Goal: Task Accomplishment & Management: Manage account settings

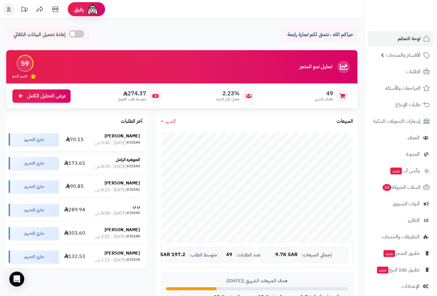
click at [129, 146] on div "#25144" at bounding box center [133, 143] width 13 height 6
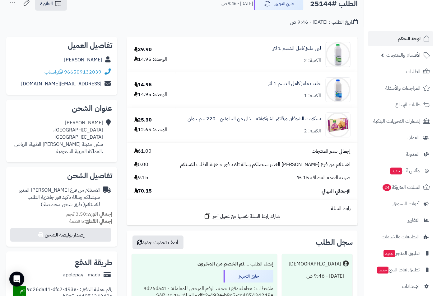
scroll to position [35, 0]
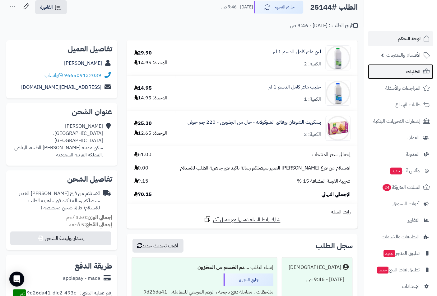
click at [411, 72] on span "الطلبات" at bounding box center [413, 71] width 14 height 9
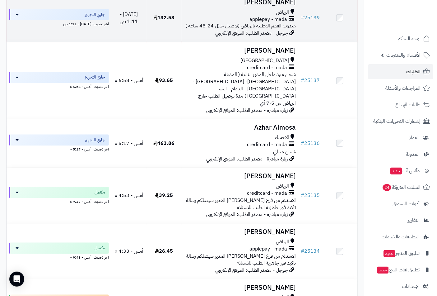
scroll to position [380, 0]
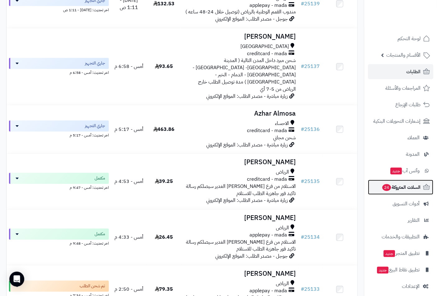
click at [408, 187] on span "السلات المتروكة 24" at bounding box center [401, 187] width 39 height 9
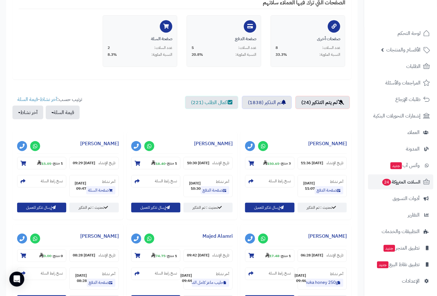
scroll to position [242, 0]
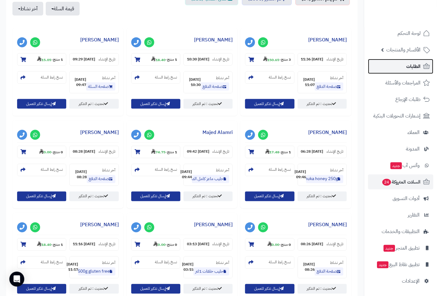
click at [406, 64] on link "الطلبات" at bounding box center [400, 66] width 65 height 15
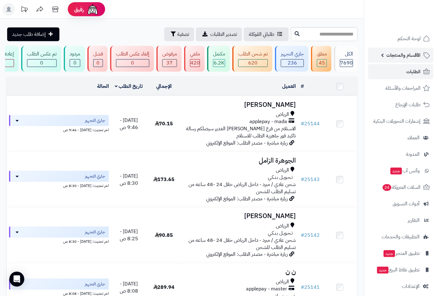
click at [400, 55] on span "الأقسام والمنتجات" at bounding box center [403, 55] width 34 height 9
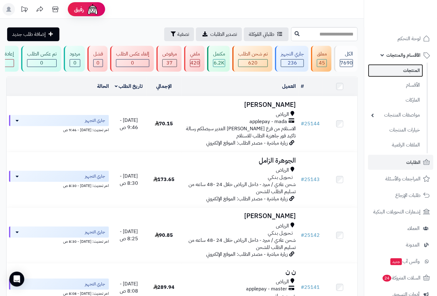
click at [404, 68] on link "المنتجات" at bounding box center [395, 70] width 55 height 13
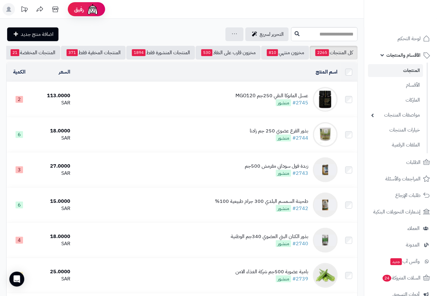
scroll to position [0, -58]
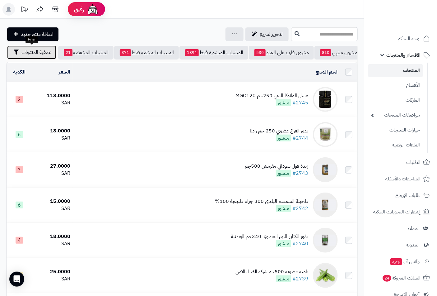
click at [27, 50] on span "تصفية المنتجات" at bounding box center [36, 52] width 30 height 7
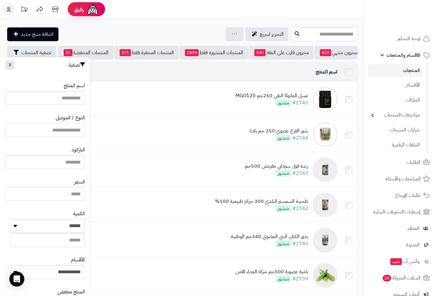
click at [65, 127] on input "النوع / الموديل" at bounding box center [45, 130] width 80 height 14
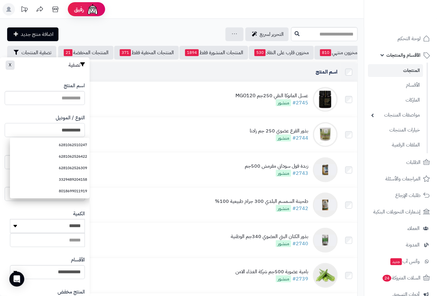
type input "**********"
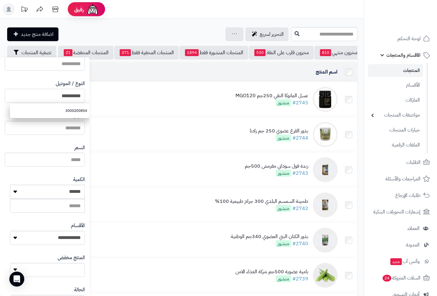
scroll to position [85, 0]
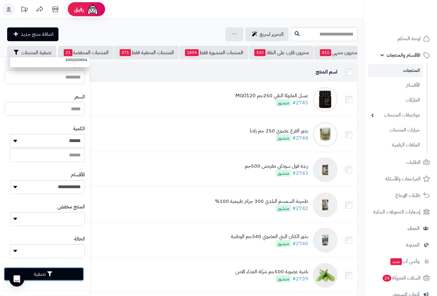
click at [53, 270] on button "تصفية" at bounding box center [44, 274] width 80 height 14
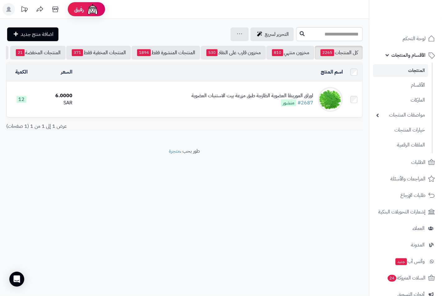
click at [222, 99] on div "اوراق المورينقا العضوية الطازجة طبق مزرعة بيت الاستنبات العضوية" at bounding box center [253, 95] width 122 height 7
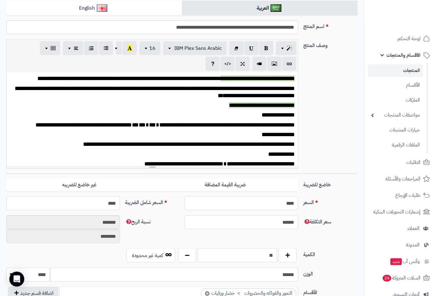
scroll to position [282, 0]
click at [278, 198] on input "****" at bounding box center [241, 203] width 114 height 14
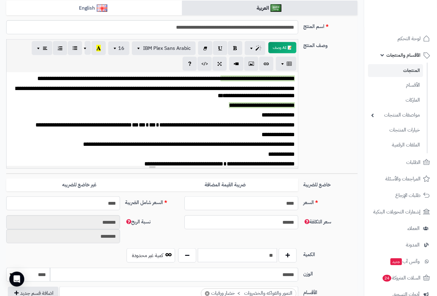
click at [278, 198] on input "****" at bounding box center [241, 203] width 114 height 14
type input "*"
type input "*******"
type input "********"
type input "*"
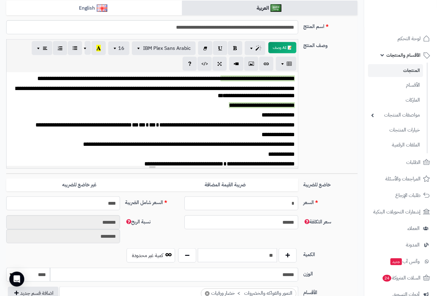
click at [329, 140] on div "**********" at bounding box center [182, 106] width 356 height 134
type input "****"
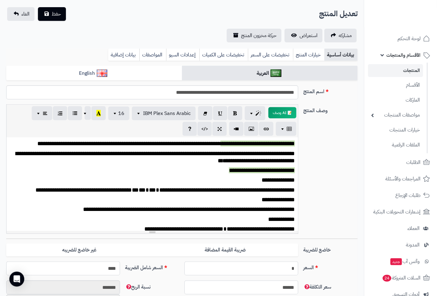
scroll to position [0, 0]
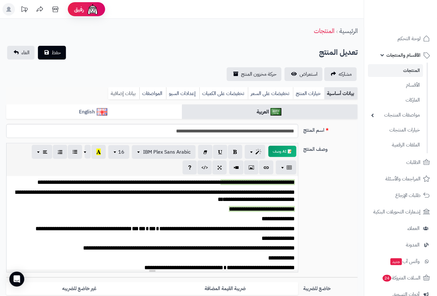
click at [113, 94] on link "بيانات إضافية" at bounding box center [123, 93] width 31 height 12
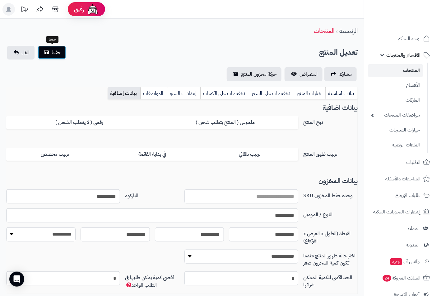
click at [55, 52] on span "حفظ" at bounding box center [56, 52] width 9 height 7
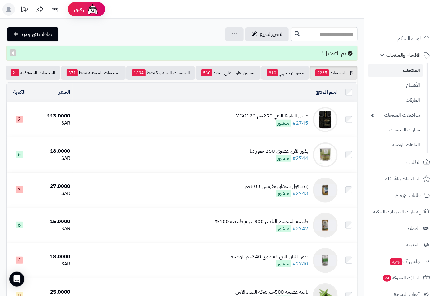
scroll to position [0, -58]
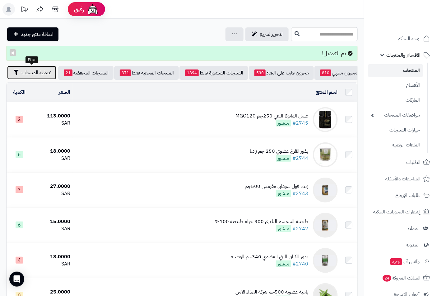
click at [35, 72] on span "تصفية المنتجات" at bounding box center [36, 72] width 30 height 7
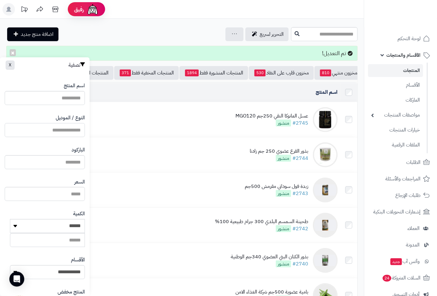
click at [60, 131] on input "النوع / الموديل" at bounding box center [45, 130] width 80 height 14
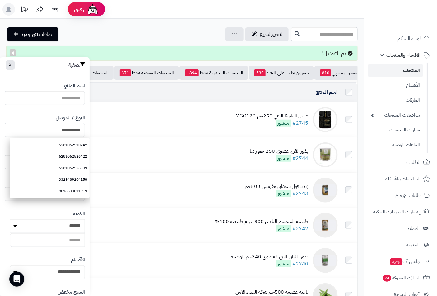
type input "**********"
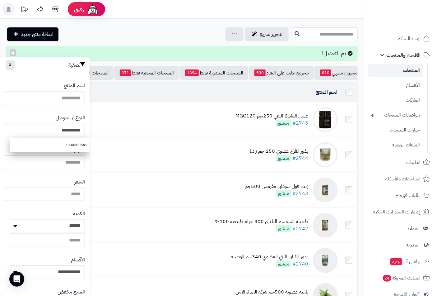
scroll to position [85, 0]
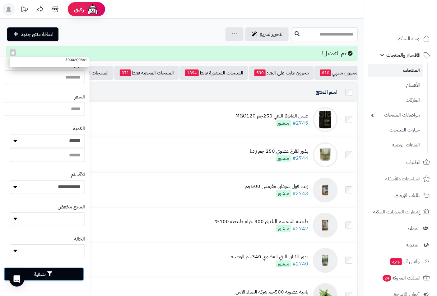
click at [58, 272] on button "تصفية" at bounding box center [44, 274] width 80 height 14
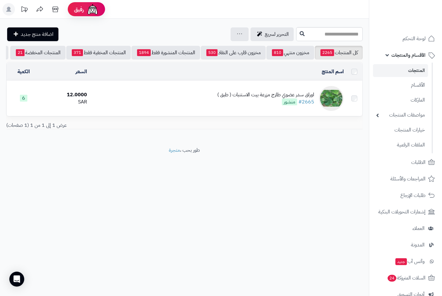
click at [233, 98] on div "اوراق سدر عضوي طازج مزرعة بيت الاستنبات ( طبق )" at bounding box center [265, 94] width 97 height 7
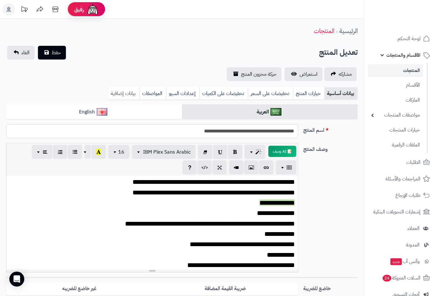
click at [128, 94] on link "بيانات إضافية" at bounding box center [123, 93] width 31 height 12
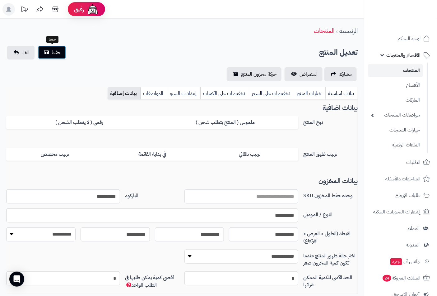
click at [56, 53] on span "حفظ" at bounding box center [56, 52] width 9 height 7
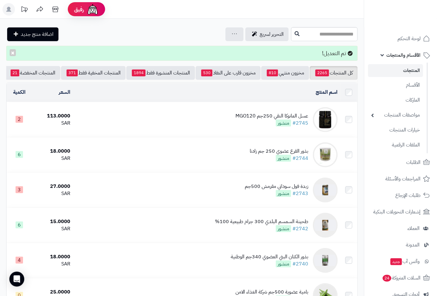
scroll to position [0, -58]
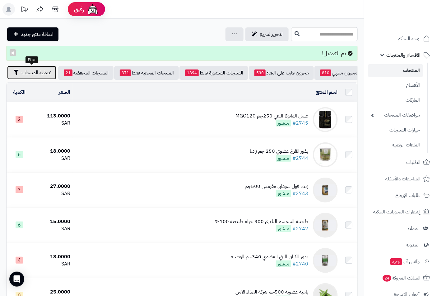
click at [33, 73] on span "تصفية المنتجات" at bounding box center [36, 72] width 30 height 7
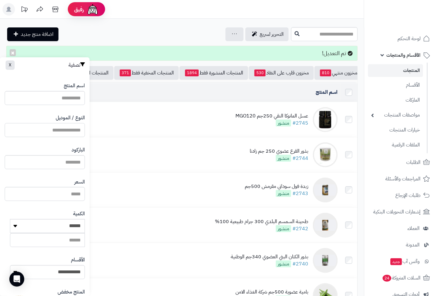
click at [69, 129] on input "النوع / الموديل" at bounding box center [45, 130] width 80 height 14
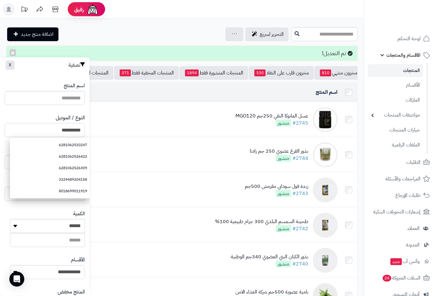
type input "**********"
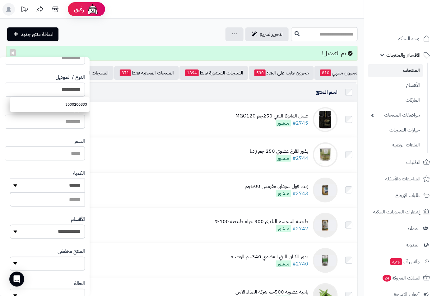
scroll to position [85, 0]
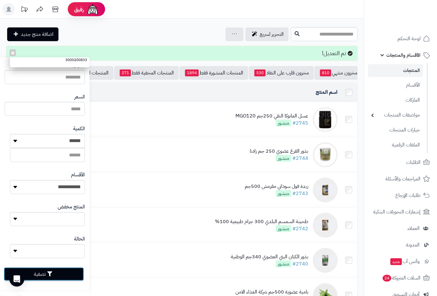
click at [68, 274] on button "تصفية" at bounding box center [44, 274] width 80 height 14
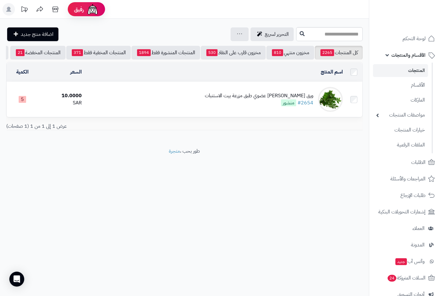
click at [245, 99] on div "ورق [PERSON_NAME] عضوي طبق مزرعة بيت الاستنبات" at bounding box center [259, 95] width 109 height 7
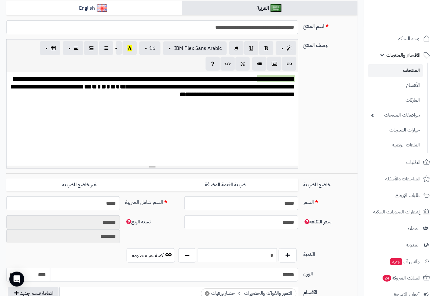
scroll to position [282, 0]
drag, startPoint x: 278, startPoint y: 253, endPoint x: 301, endPoint y: 250, distance: 23.5
click at [301, 250] on div "الكمية * كمية غير محدودة" at bounding box center [182, 257] width 356 height 19
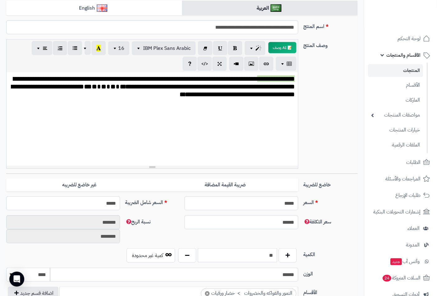
scroll to position [0, 0]
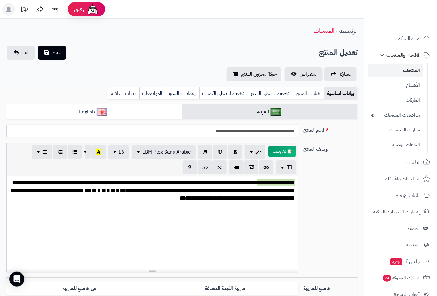
type input "**"
click at [113, 92] on link "بيانات إضافية" at bounding box center [123, 93] width 31 height 12
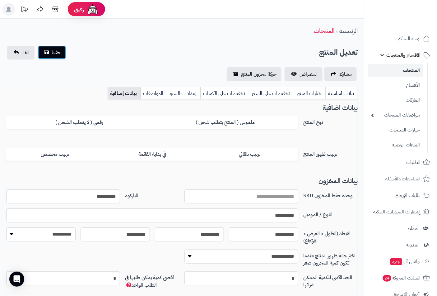
click at [55, 54] on span "حفظ" at bounding box center [56, 52] width 9 height 7
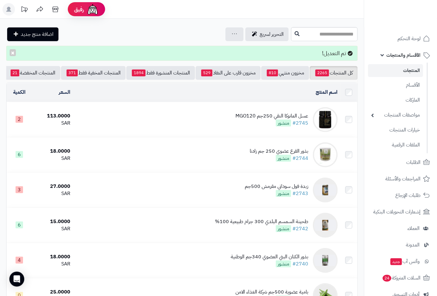
scroll to position [0, -58]
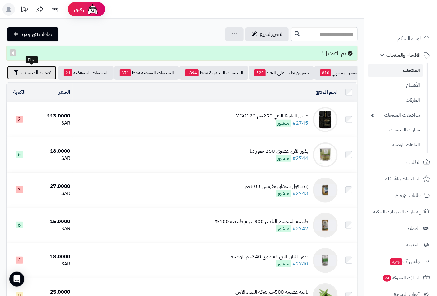
click at [35, 75] on span "تصفية المنتجات" at bounding box center [36, 72] width 30 height 7
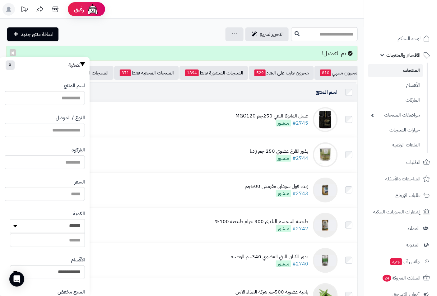
click at [56, 132] on input "النوع / الموديل" at bounding box center [45, 130] width 80 height 14
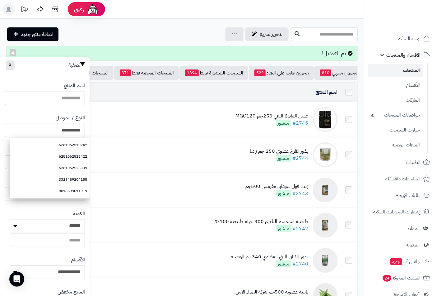
type input "**********"
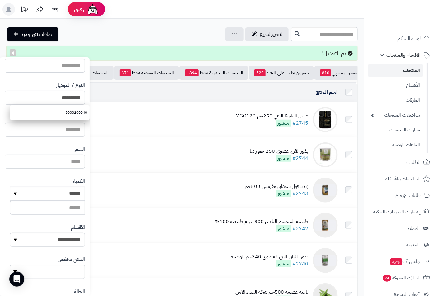
scroll to position [85, 0]
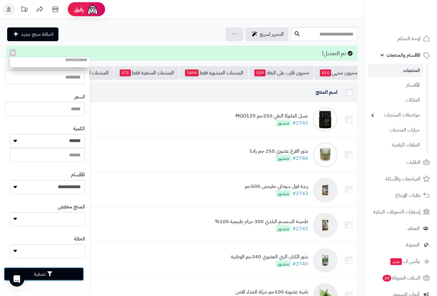
click at [52, 272] on icon "button" at bounding box center [49, 273] width 5 height 5
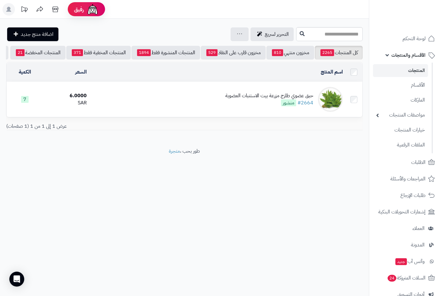
click at [263, 99] on div "حبق عضوي طازج مزرعة بيت الاستنبات العضوية" at bounding box center [270, 95] width 88 height 7
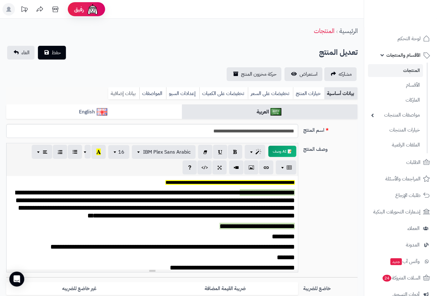
click at [121, 91] on link "بيانات إضافية" at bounding box center [123, 93] width 31 height 12
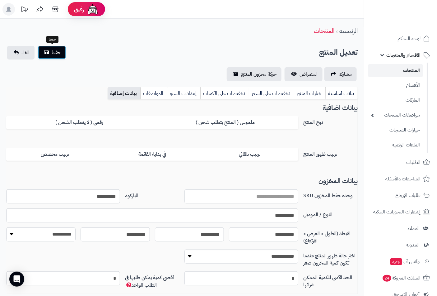
click at [58, 53] on span "حفظ" at bounding box center [56, 52] width 9 height 7
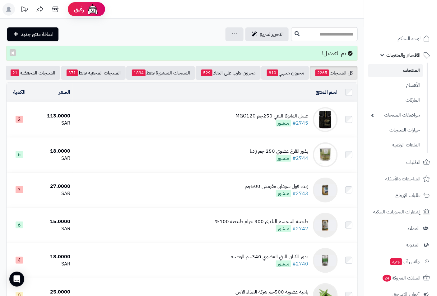
scroll to position [0, -58]
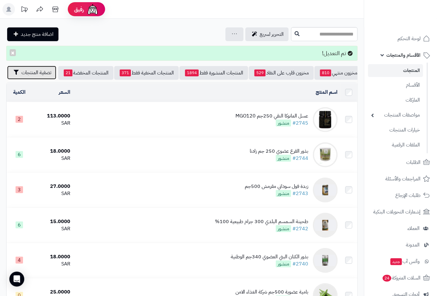
click at [34, 74] on span "تصفية المنتجات" at bounding box center [36, 72] width 30 height 7
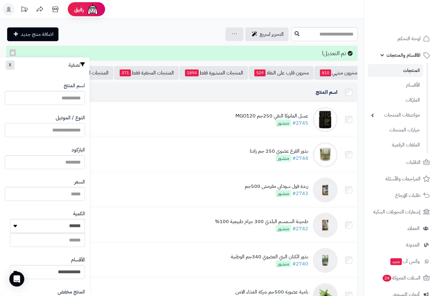
click at [62, 131] on input "النوع / الموديل" at bounding box center [45, 130] width 80 height 14
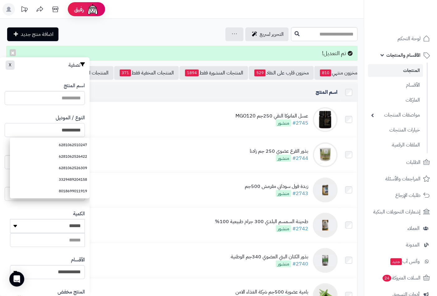
type input "**********"
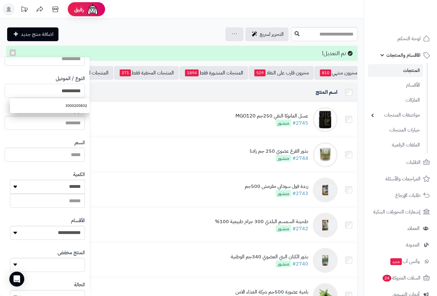
scroll to position [85, 0]
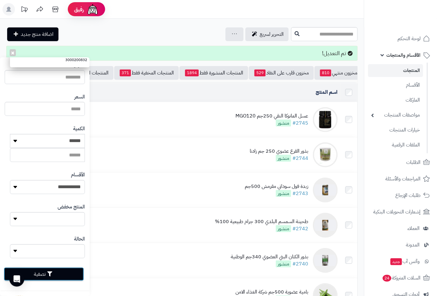
click at [68, 272] on button "تصفية" at bounding box center [44, 274] width 80 height 14
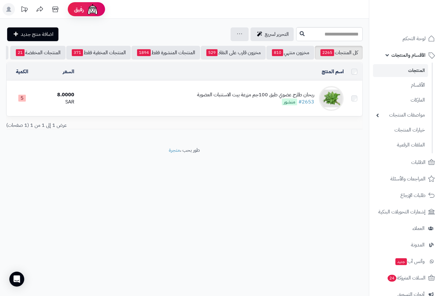
click at [263, 98] on div "ريحان طازج عضوي طبق 100جم مزرعة بيت الاستنبات العضوية" at bounding box center [255, 94] width 117 height 7
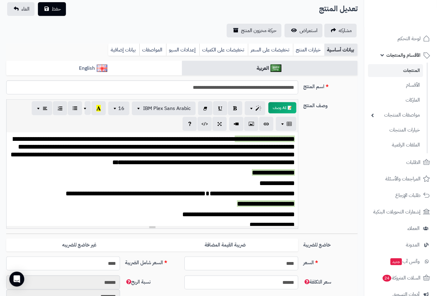
scroll to position [104, 0]
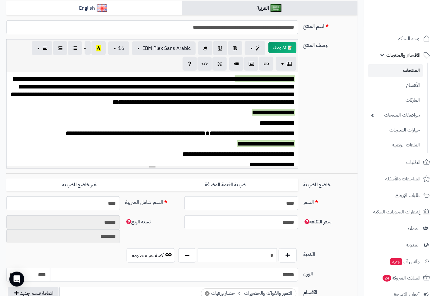
click at [275, 200] on input "****" at bounding box center [241, 203] width 114 height 14
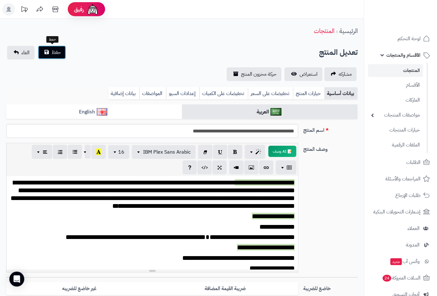
click at [57, 53] on span "حفظ" at bounding box center [56, 52] width 9 height 7
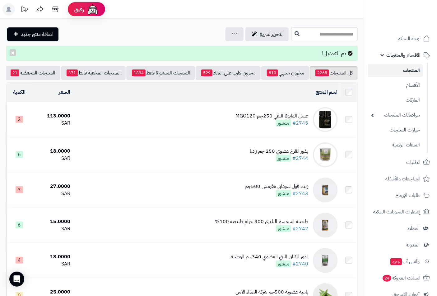
scroll to position [0, -58]
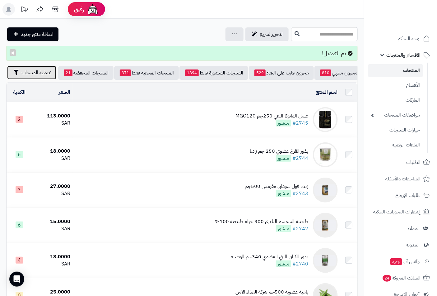
click at [30, 77] on button "تصفية المنتجات" at bounding box center [31, 73] width 49 height 14
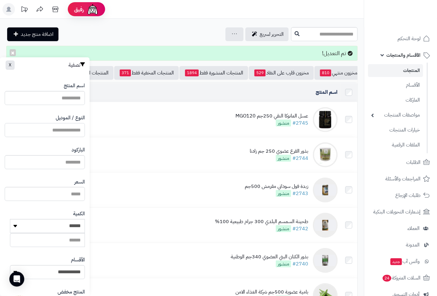
click at [63, 132] on input "النوع / الموديل" at bounding box center [45, 130] width 80 height 14
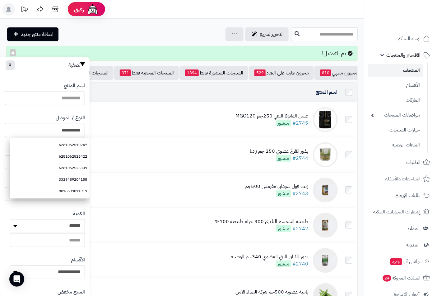
type input "**********"
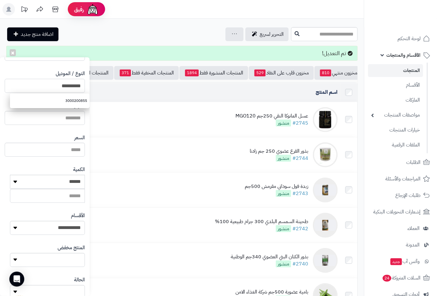
scroll to position [85, 0]
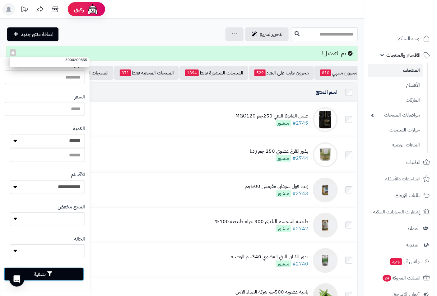
click at [53, 269] on button "تصفية" at bounding box center [44, 274] width 80 height 14
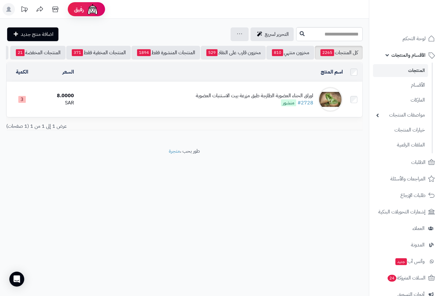
click at [232, 99] on div "اوراق الحناء العضوية الطازجة طبق مزرعة بيت الاستنبات العضوية" at bounding box center [255, 95] width 118 height 7
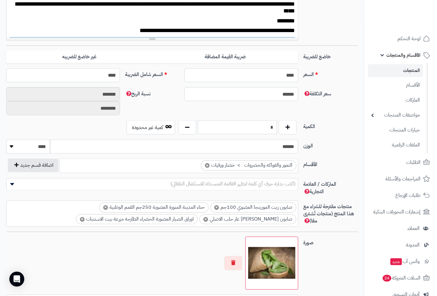
scroll to position [276, 0]
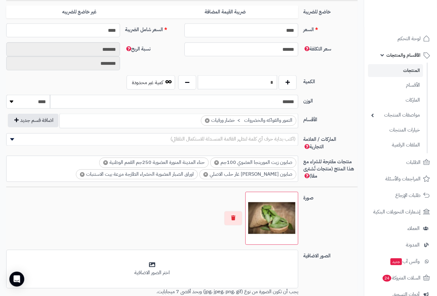
drag, startPoint x: 263, startPoint y: 82, endPoint x: 278, endPoint y: 79, distance: 15.5
click at [278, 79] on div "*" at bounding box center [238, 82] width 122 height 14
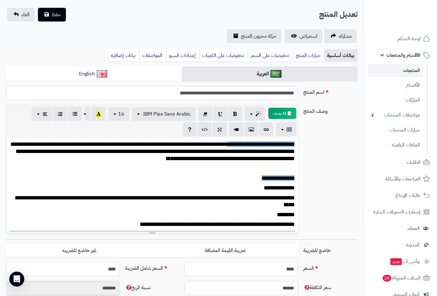
scroll to position [0, 0]
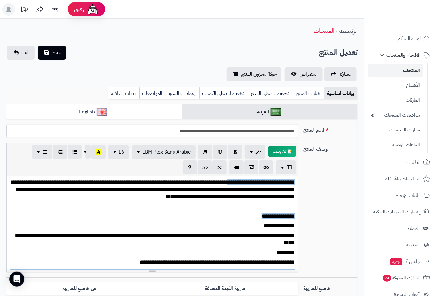
type input "**"
click at [123, 94] on link "بيانات إضافية" at bounding box center [123, 93] width 31 height 12
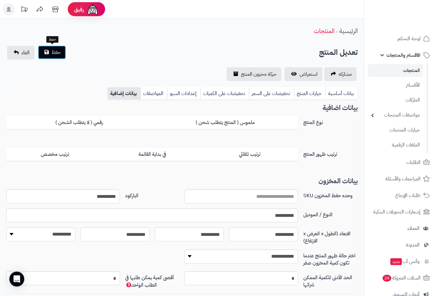
click at [57, 51] on span "حفظ" at bounding box center [56, 52] width 9 height 7
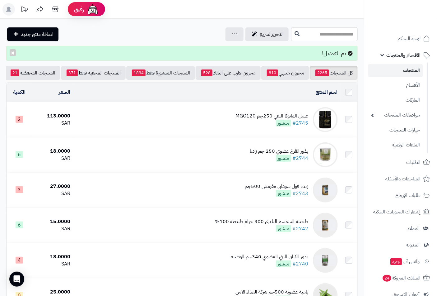
scroll to position [0, -58]
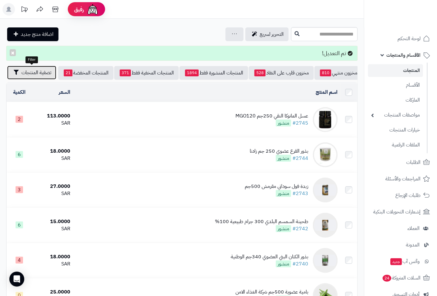
click at [35, 69] on span "تصفية المنتجات" at bounding box center [36, 72] width 30 height 7
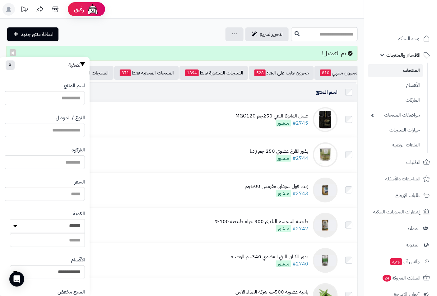
click at [76, 132] on input "النوع / الموديل" at bounding box center [45, 130] width 80 height 14
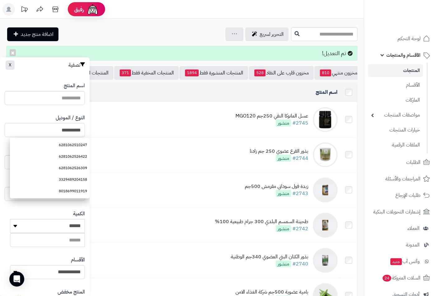
type input "**********"
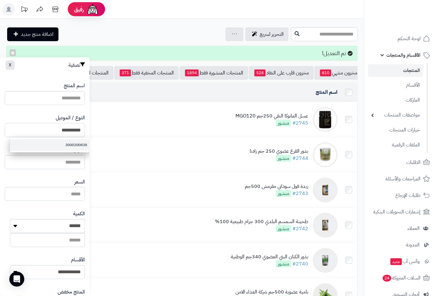
scroll to position [85, 0]
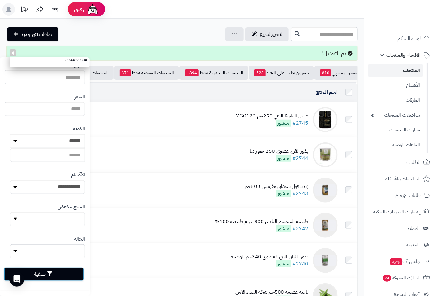
click at [56, 272] on button "تصفية" at bounding box center [44, 274] width 80 height 14
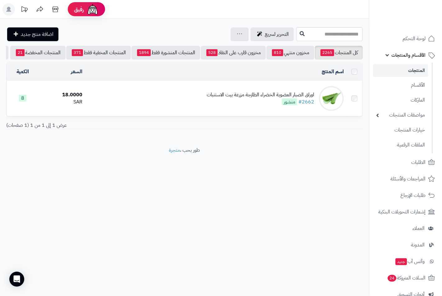
click at [262, 98] on div "اوراق الصبار العضوية الخضراء الطازجة مزرعة بيت الاستنبات" at bounding box center [261, 94] width 108 height 7
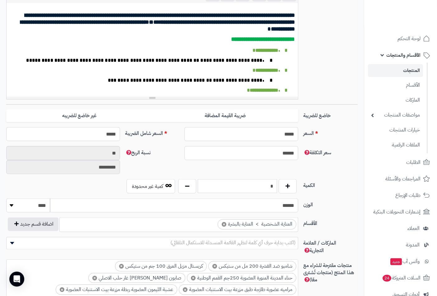
scroll to position [242, 0]
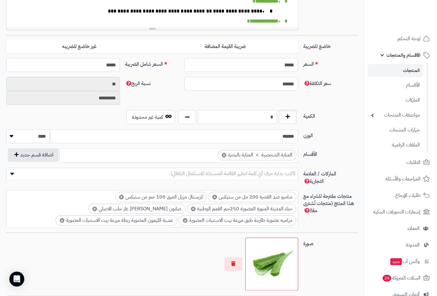
drag, startPoint x: 269, startPoint y: 113, endPoint x: 287, endPoint y: 110, distance: 18.6
click at [287, 110] on div "*" at bounding box center [238, 117] width 122 height 14
type input "**"
click at [287, 61] on input "*****" at bounding box center [241, 65] width 114 height 14
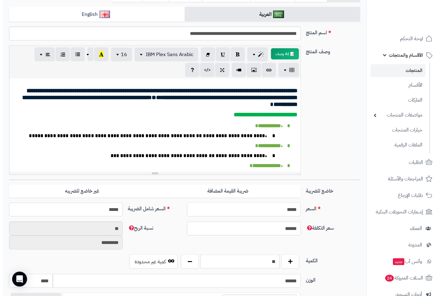
scroll to position [0, 0]
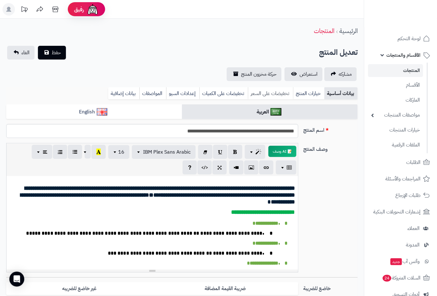
click at [277, 95] on link "تخفيضات على السعر" at bounding box center [270, 93] width 45 height 12
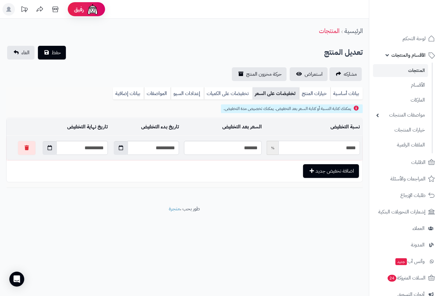
click at [327, 149] on input "*****" at bounding box center [319, 148] width 81 height 14
click at [48, 147] on icon "button" at bounding box center [50, 147] width 4 height 5
click at [41, 160] on th "›" at bounding box center [39, 162] width 11 height 9
click at [83, 210] on td "21" at bounding box center [83, 209] width 11 height 9
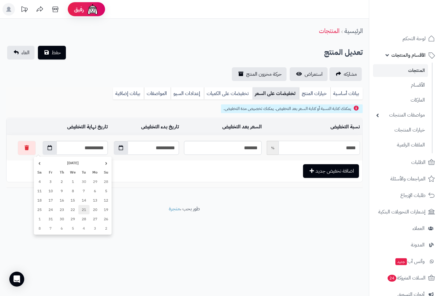
type input "**********"
click at [55, 52] on span "حفظ" at bounding box center [56, 52] width 9 height 7
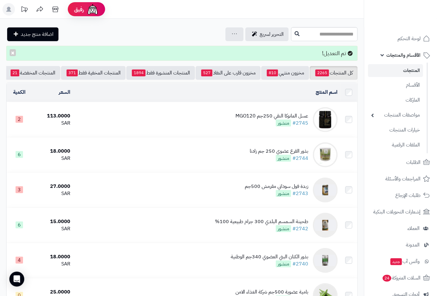
scroll to position [0, -58]
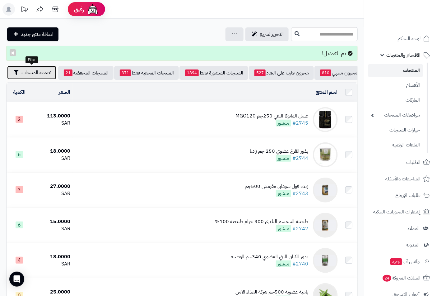
click at [30, 72] on span "تصفية المنتجات" at bounding box center [36, 72] width 30 height 7
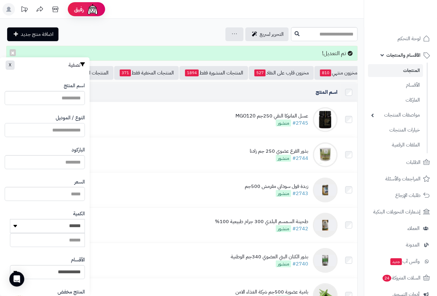
click at [60, 132] on input "النوع / الموديل" at bounding box center [45, 130] width 80 height 14
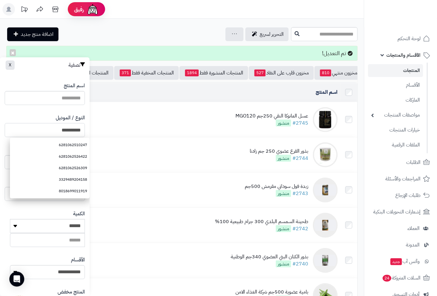
type input "**********"
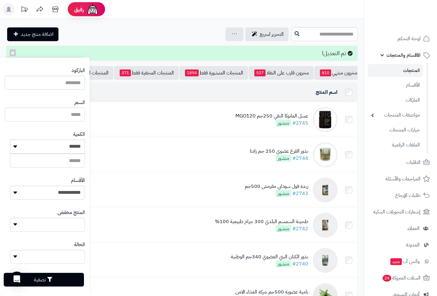
scroll to position [85, 0]
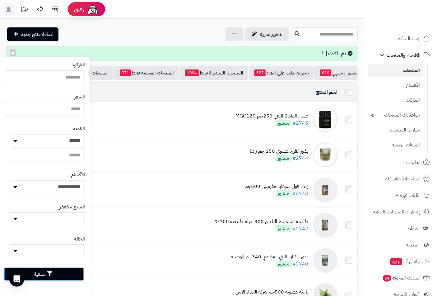
click at [63, 274] on button "تصفية" at bounding box center [44, 274] width 80 height 14
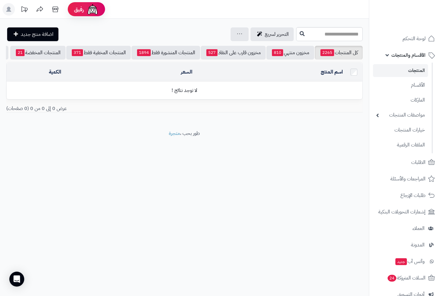
scroll to position [0, -54]
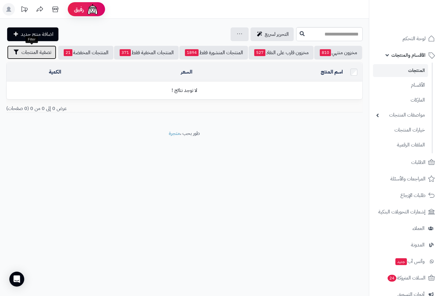
click at [38, 52] on span "تصفية المنتجات" at bounding box center [36, 52] width 30 height 7
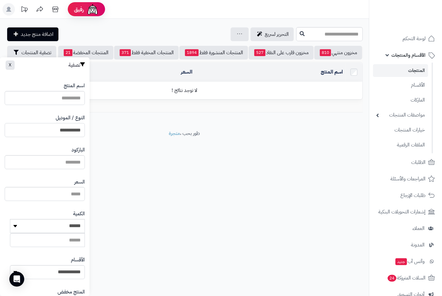
click at [58, 129] on input "**********" at bounding box center [45, 130] width 80 height 14
type input "**********"
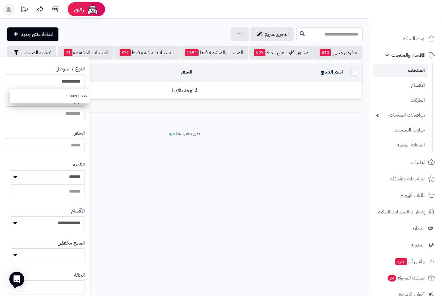
scroll to position [85, 0]
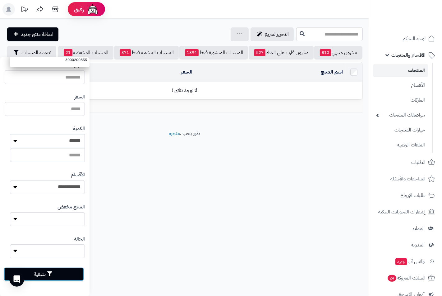
click at [36, 274] on button "تصفية" at bounding box center [44, 274] width 80 height 14
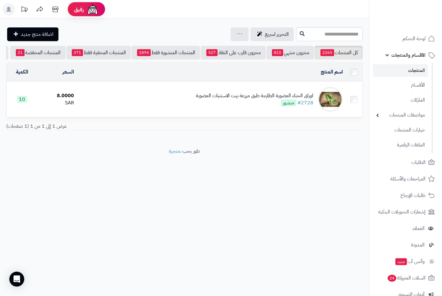
scroll to position [0, -54]
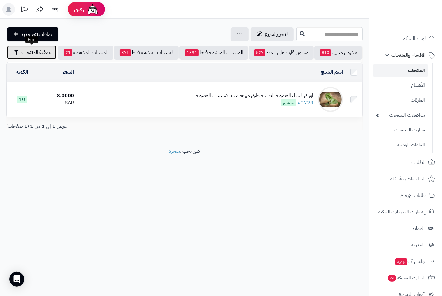
click at [35, 51] on span "تصفية المنتجات" at bounding box center [36, 52] width 30 height 7
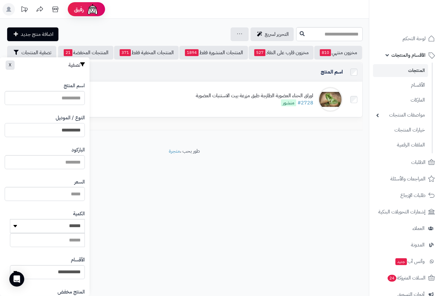
click at [57, 128] on input "**********" at bounding box center [45, 130] width 80 height 14
type input "**********"
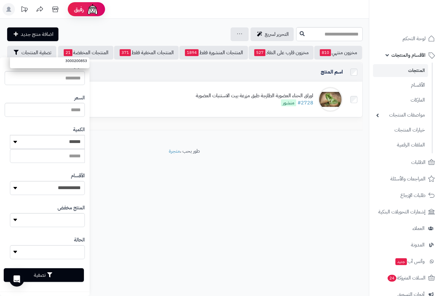
scroll to position [85, 0]
click at [60, 271] on button "تصفية" at bounding box center [44, 274] width 80 height 14
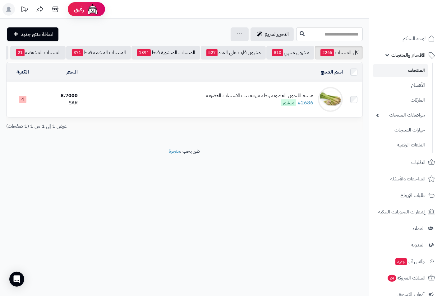
click at [246, 99] on div "عشبة الليمون العضوية ربطة مزرعة بيت الاستنبات العضوية" at bounding box center [259, 95] width 107 height 7
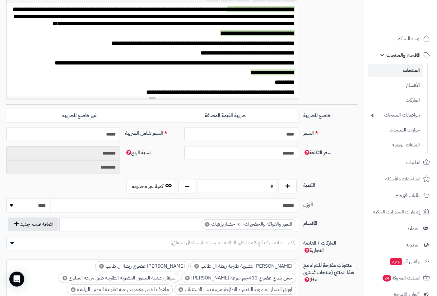
scroll to position [282, 0]
drag, startPoint x: 277, startPoint y: 179, endPoint x: 299, endPoint y: 178, distance: 21.5
click at [299, 179] on div "* كمية غير محدودة" at bounding box center [212, 186] width 178 height 14
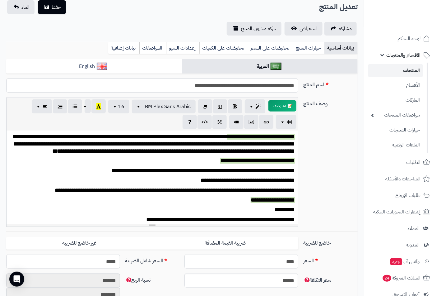
scroll to position [0, 0]
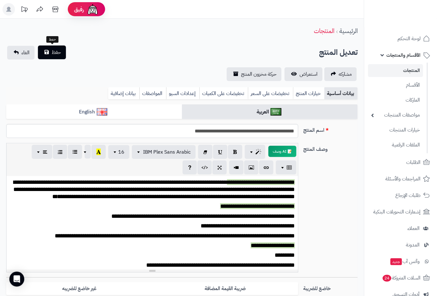
type input "*"
click at [53, 49] on span "حفظ" at bounding box center [56, 52] width 9 height 7
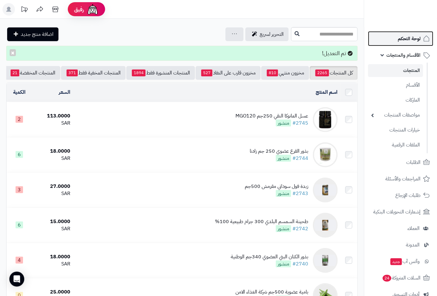
click at [410, 41] on span "لوحة التحكم" at bounding box center [409, 38] width 23 height 9
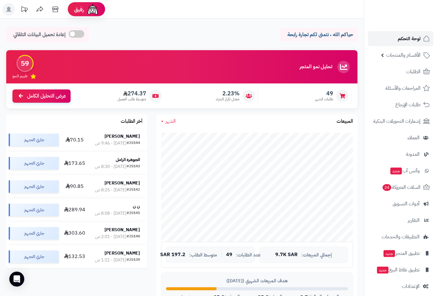
click at [410, 40] on span "لوحة التحكم" at bounding box center [409, 38] width 23 height 9
click at [411, 40] on span "لوحة التحكم" at bounding box center [409, 38] width 23 height 9
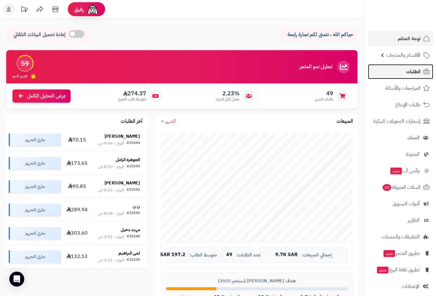
click at [404, 73] on link "الطلبات" at bounding box center [400, 71] width 65 height 15
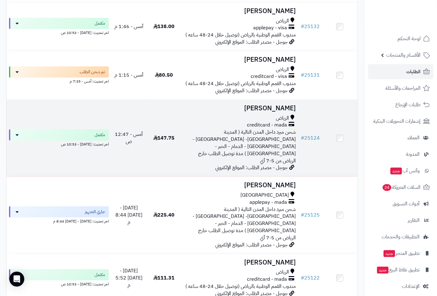
scroll to position [553, 0]
